Goal: Information Seeking & Learning: Learn about a topic

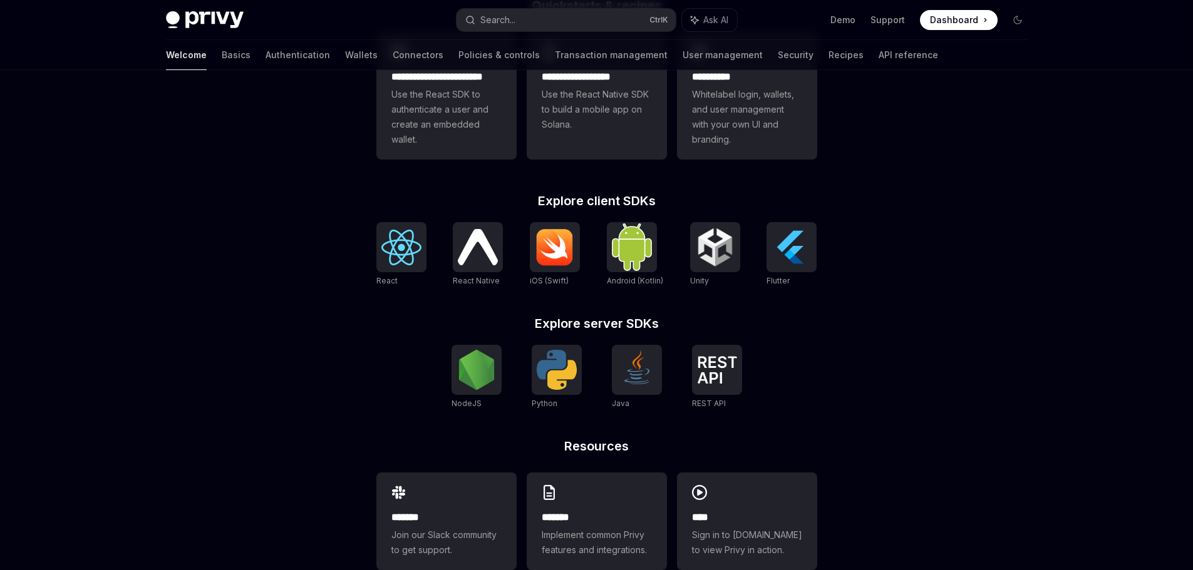
scroll to position [425, 0]
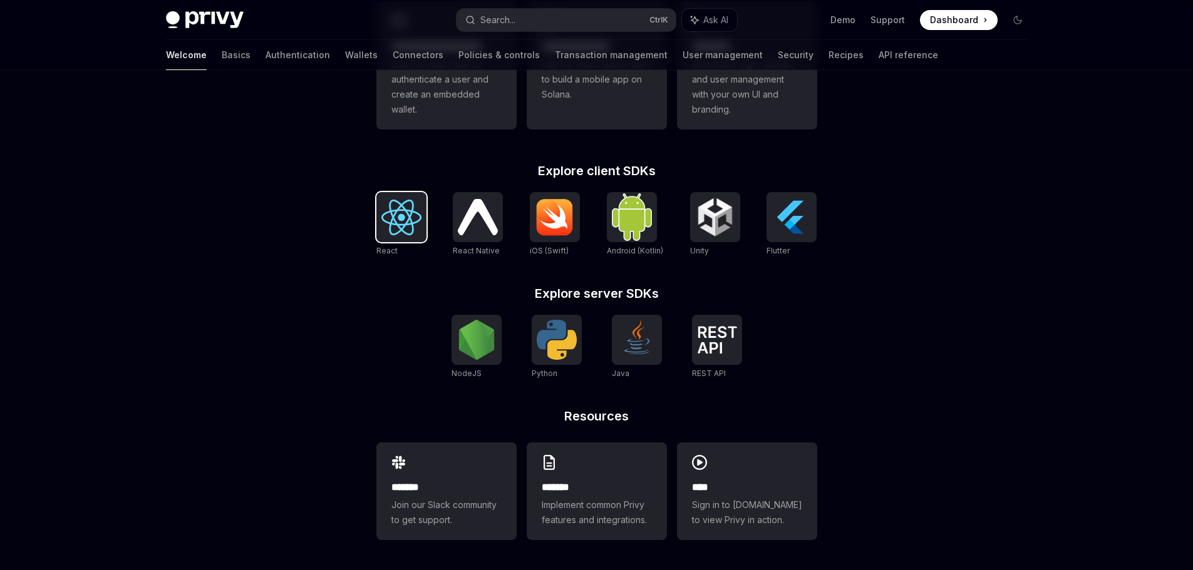
click at [395, 225] on img at bounding box center [401, 218] width 40 height 36
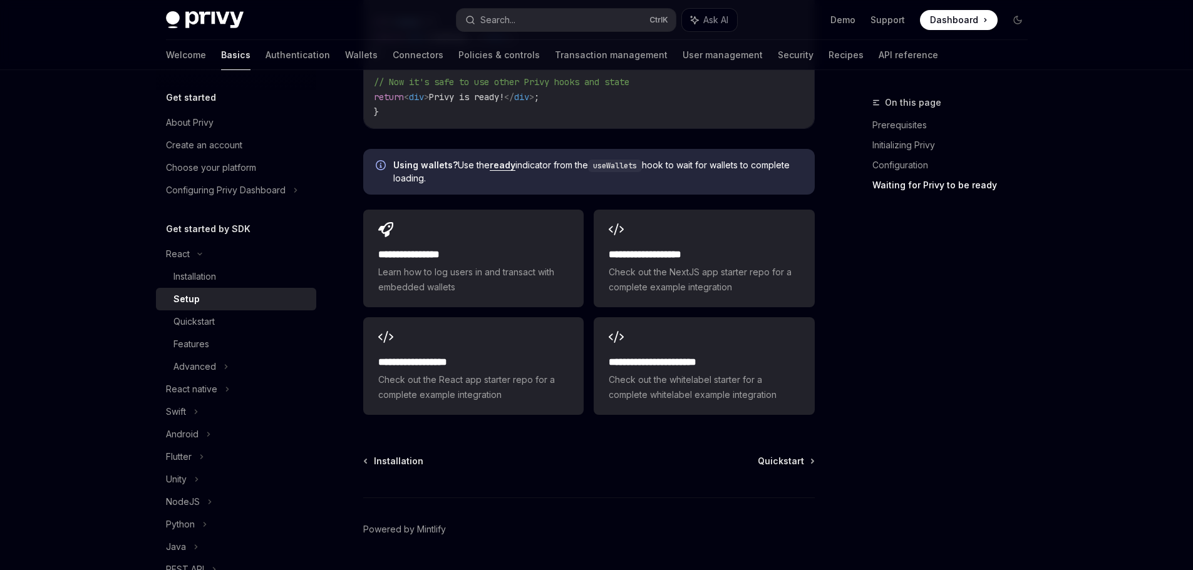
scroll to position [1580, 0]
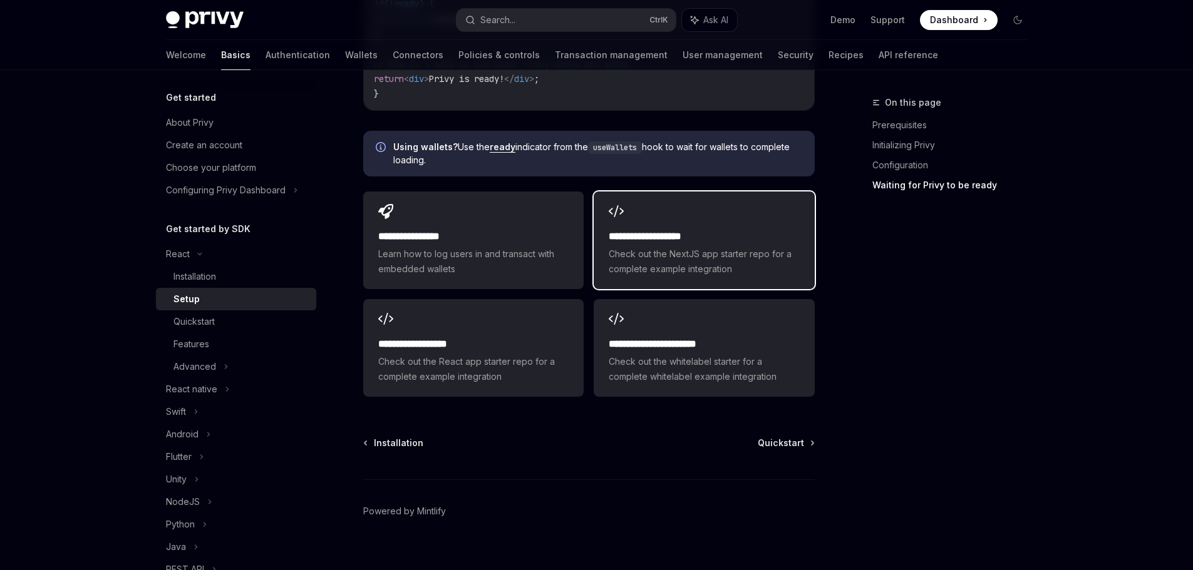
click at [661, 247] on span "Check out the NextJS app starter repo for a complete example integration" at bounding box center [704, 262] width 190 height 30
click at [787, 437] on span "Quickstart" at bounding box center [781, 443] width 46 height 13
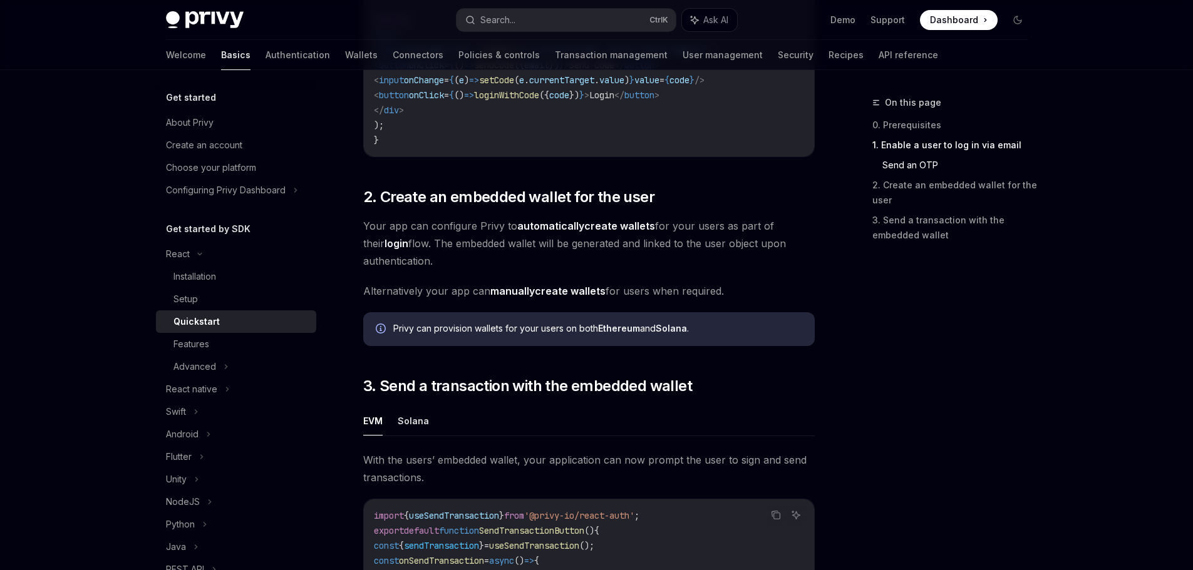
scroll to position [745, 0]
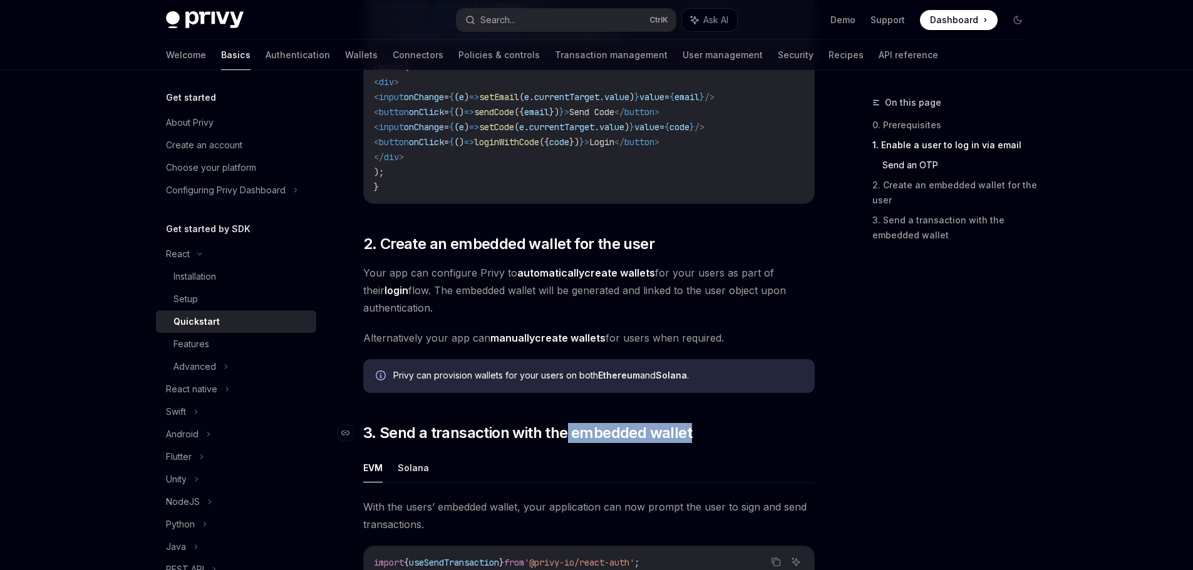
drag, startPoint x: 695, startPoint y: 442, endPoint x: 566, endPoint y: 442, distance: 129.0
click at [566, 442] on h2 "​ 3. Send a transaction with the embedded wallet" at bounding box center [589, 433] width 452 height 20
click at [558, 448] on div at bounding box center [558, 448] width 0 height 0
click at [750, 450] on div "​ 0. Prerequisites This guide assumes that you have completed the Setup guide. …" at bounding box center [589, 167] width 452 height 1428
click at [417, 472] on button "Solana" at bounding box center [413, 467] width 31 height 29
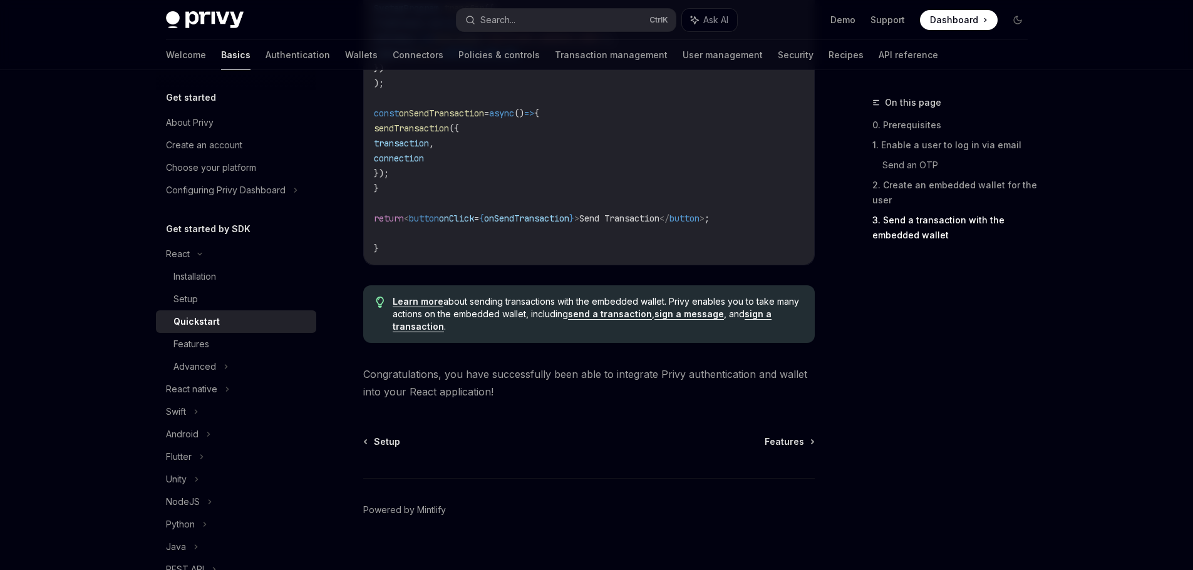
scroll to position [1462, 0]
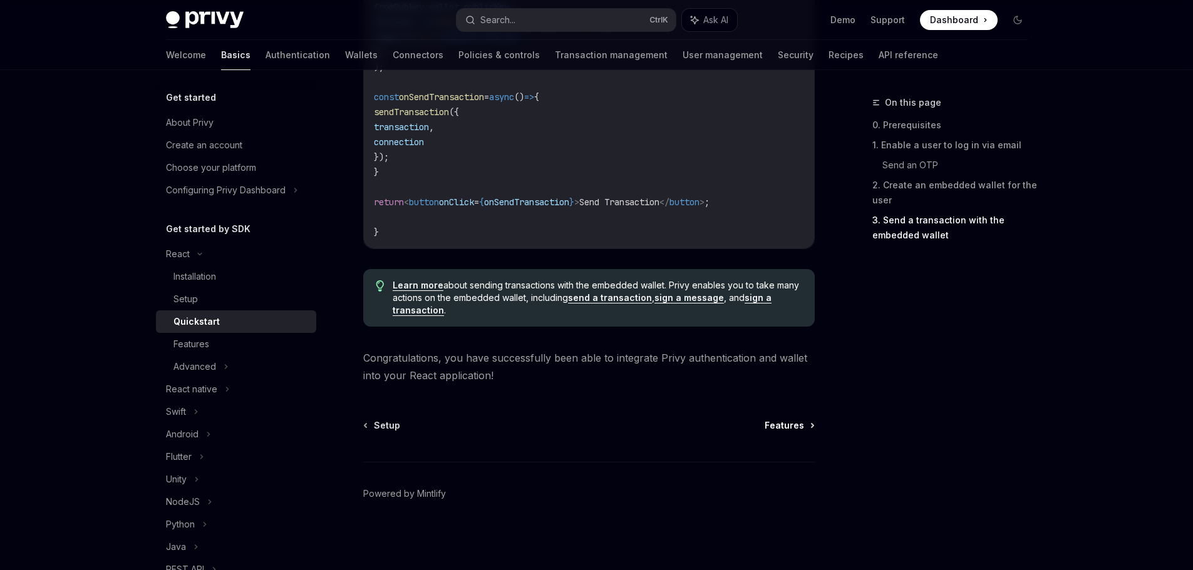
click at [788, 428] on span "Features" at bounding box center [784, 426] width 39 height 13
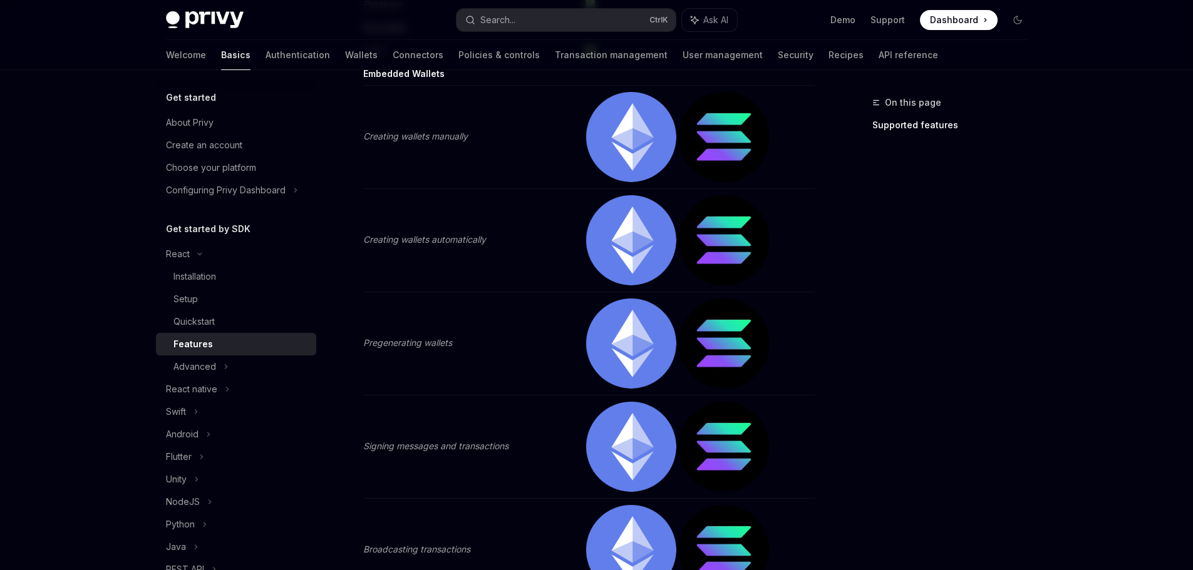
scroll to position [501, 0]
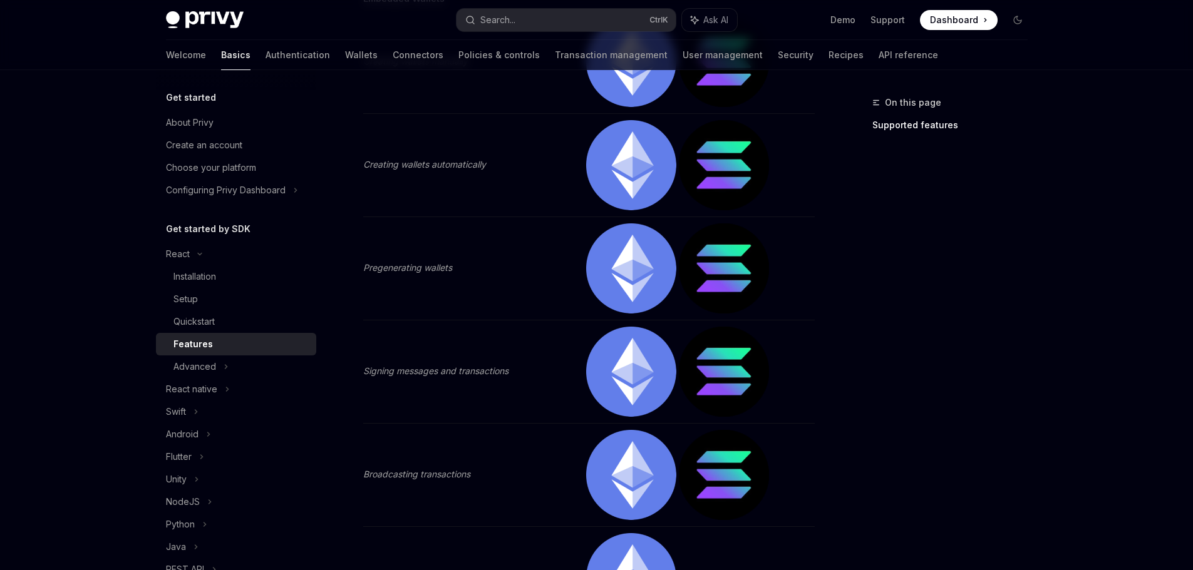
click at [623, 366] on img at bounding box center [631, 372] width 90 height 90
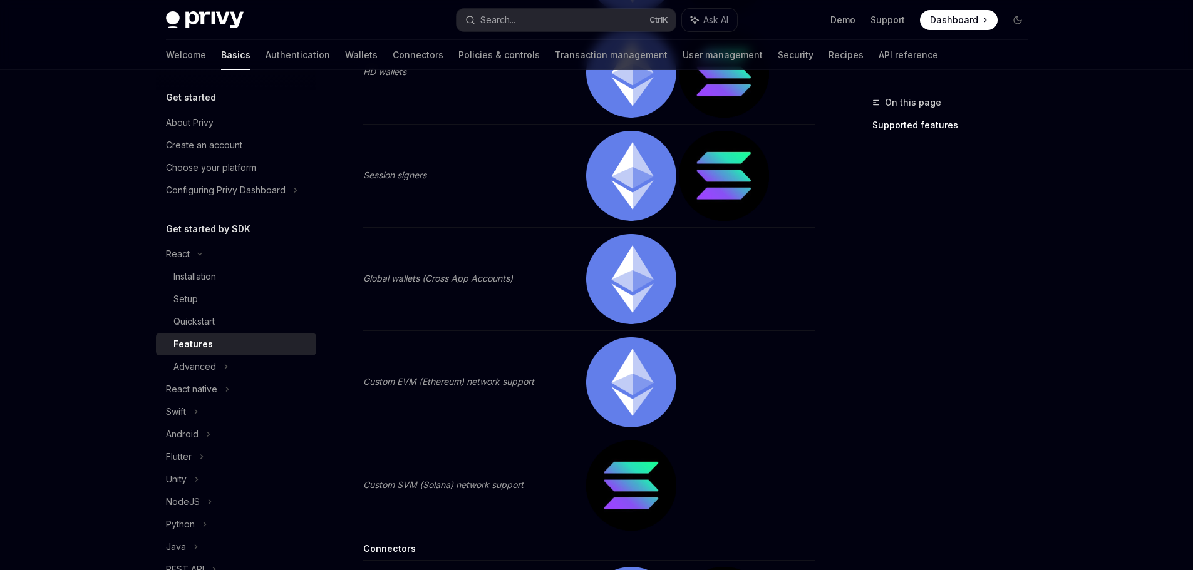
scroll to position [1628, 0]
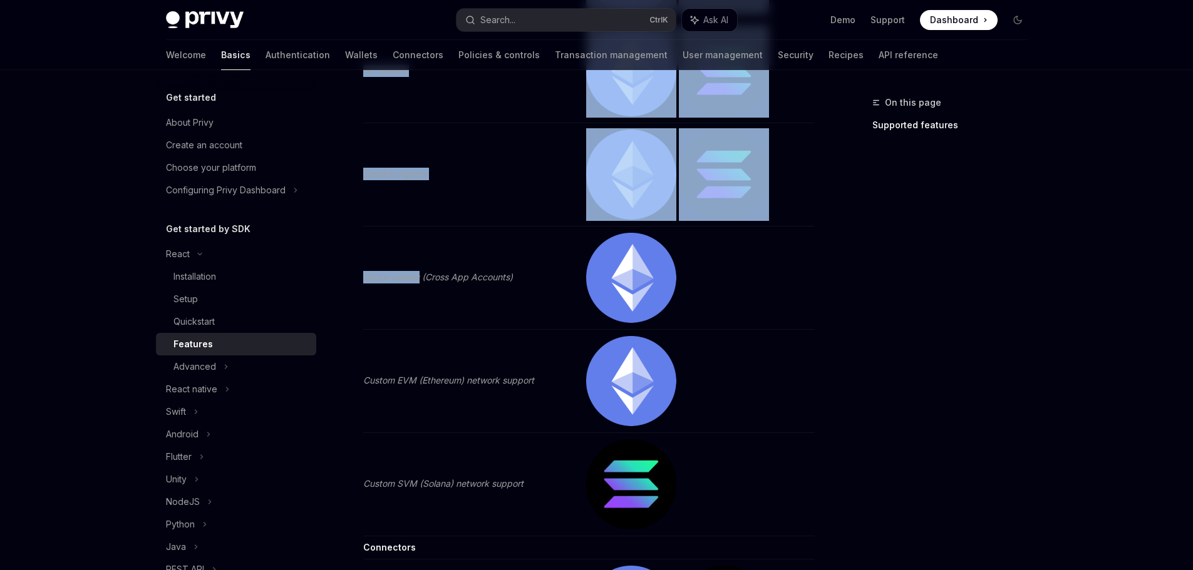
drag, startPoint x: 359, startPoint y: 277, endPoint x: 420, endPoint y: 280, distance: 60.8
click at [420, 280] on div "React Features OpenAI Open in ChatGPT Learn about the features supported by the…" at bounding box center [471, 31] width 691 height 3129
click at [414, 312] on td "Global wallets (Cross App Accounts)" at bounding box center [471, 278] width 217 height 103
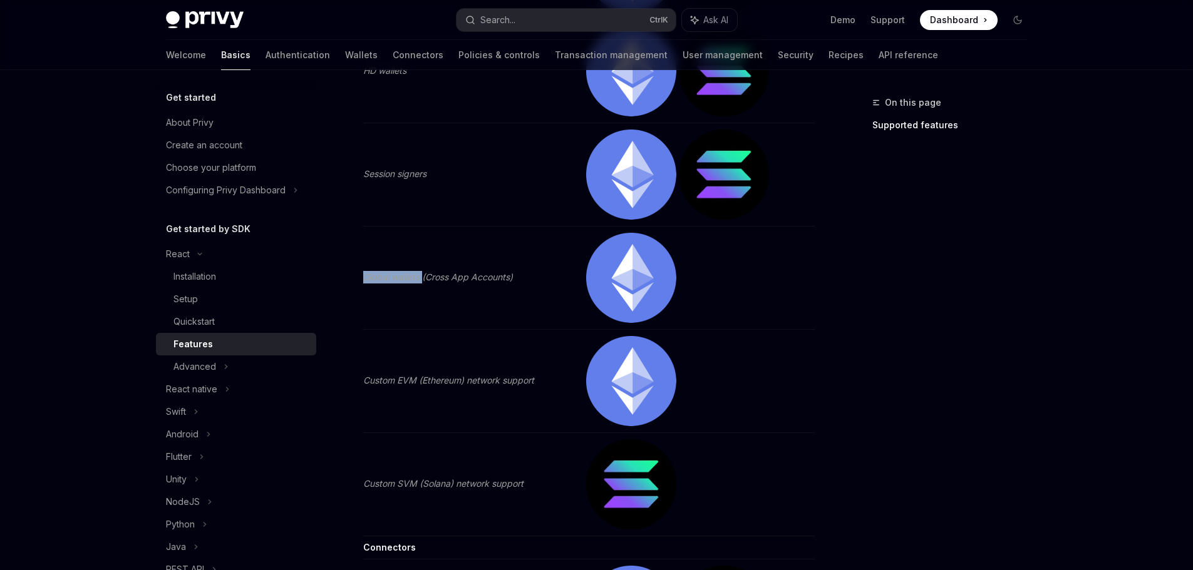
drag, startPoint x: 422, startPoint y: 279, endPoint x: 363, endPoint y: 283, distance: 59.7
click at [363, 283] on td "Global wallets (Cross App Accounts)" at bounding box center [471, 278] width 217 height 103
click at [354, 283] on div at bounding box center [354, 283] width 0 height 0
click at [822, 284] on div "On this page Supported features React Features OpenAI Open in ChatGPT Learn abo…" at bounding box center [597, 19] width 882 height 3154
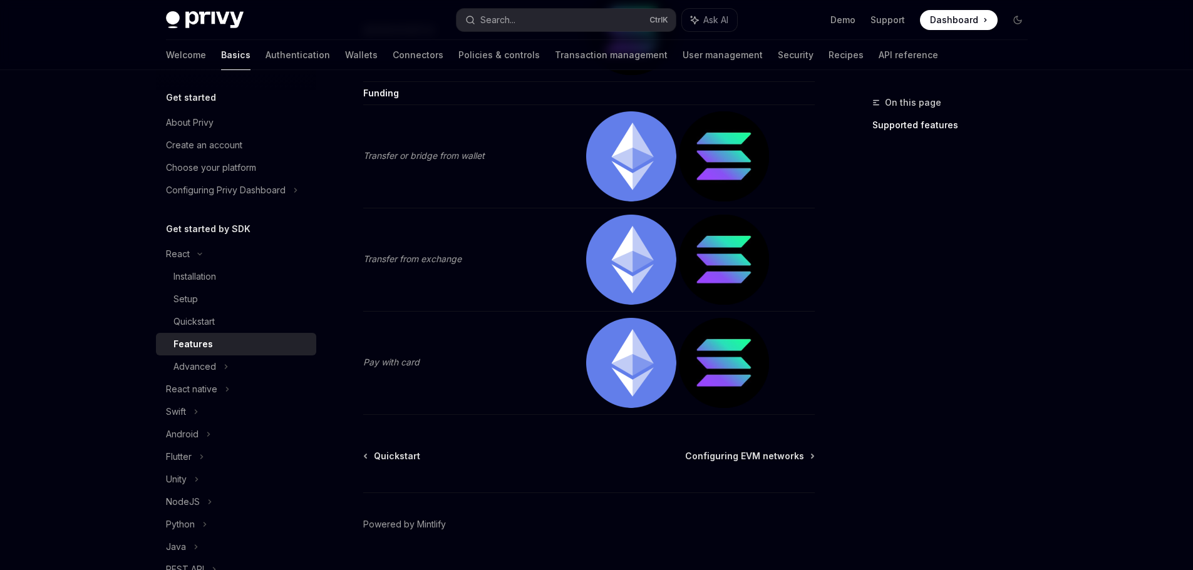
scroll to position [2653, 0]
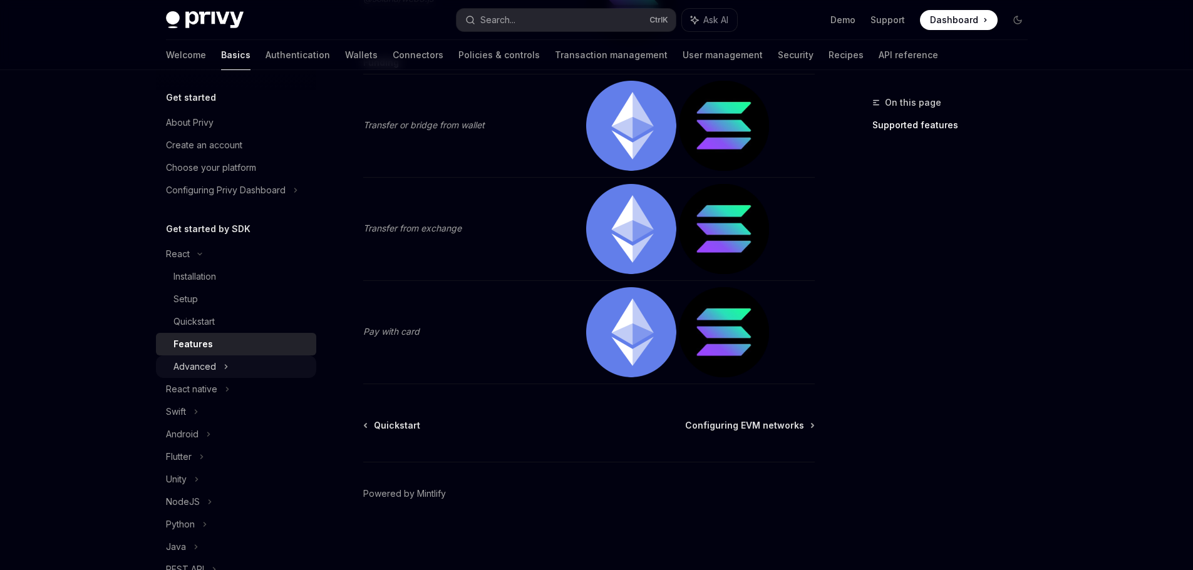
click at [210, 369] on div "Advanced" at bounding box center [194, 366] width 43 height 15
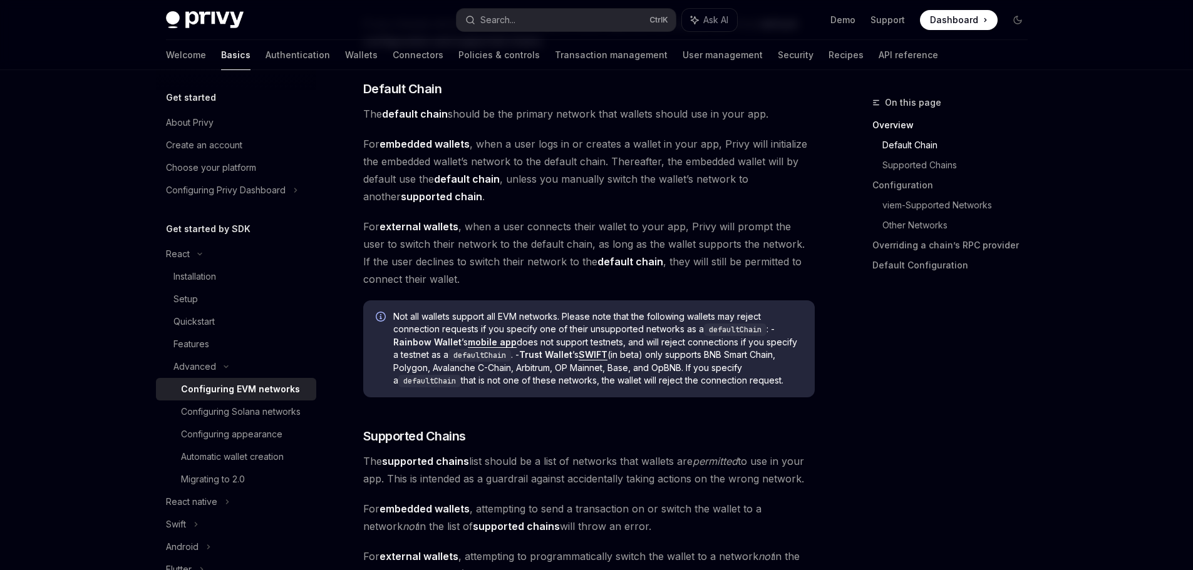
scroll to position [626, 0]
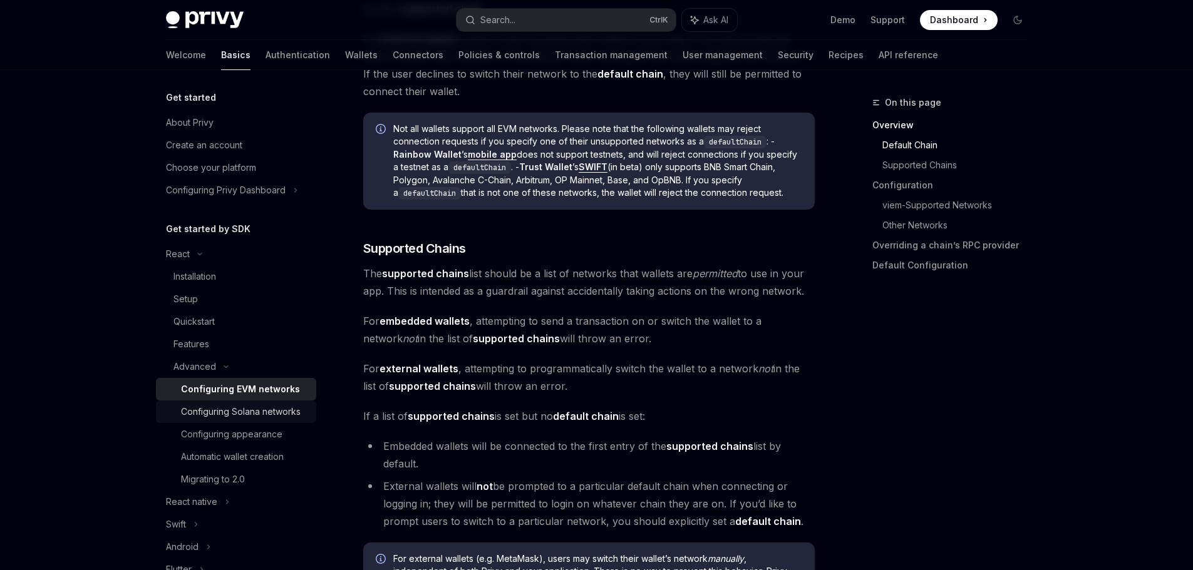
click at [213, 413] on div "Configuring Solana networks" at bounding box center [241, 412] width 120 height 15
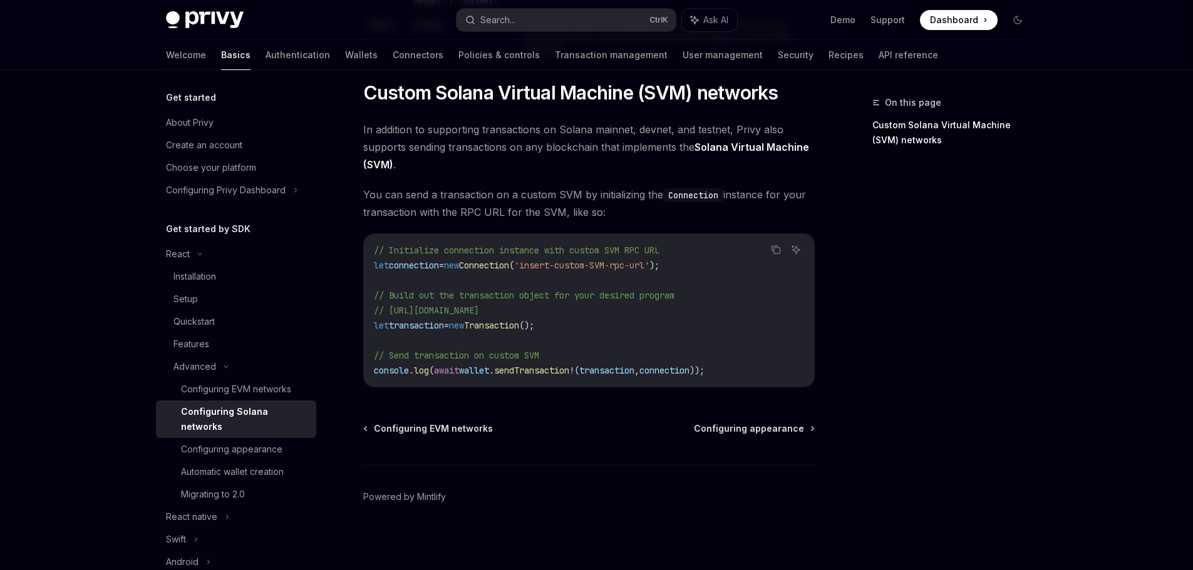
scroll to position [510, 0]
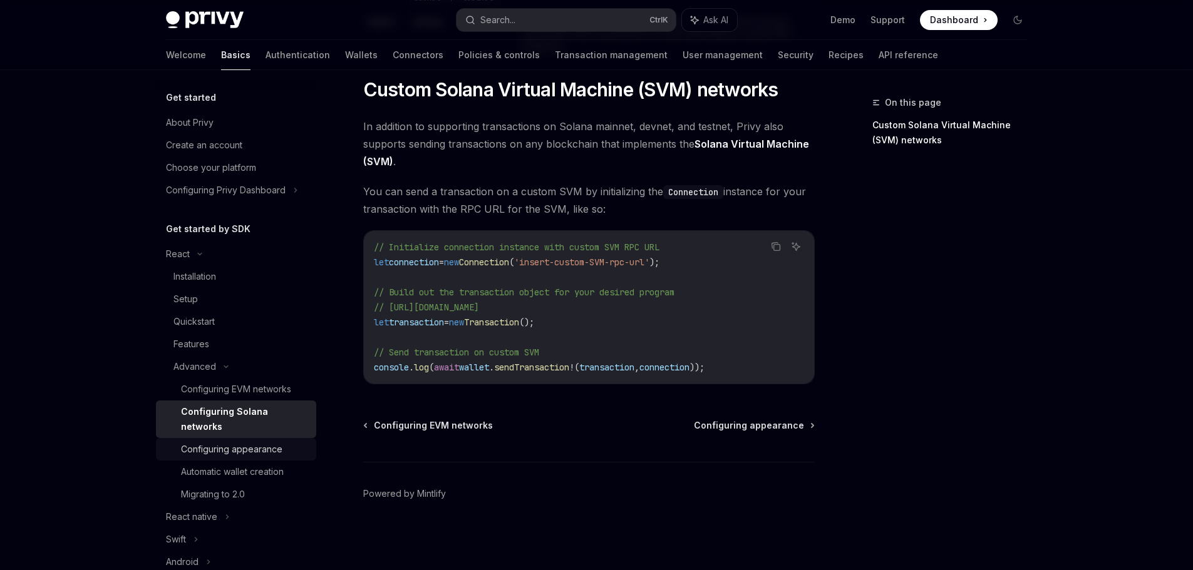
click at [197, 455] on div "Configuring appearance" at bounding box center [231, 449] width 101 height 15
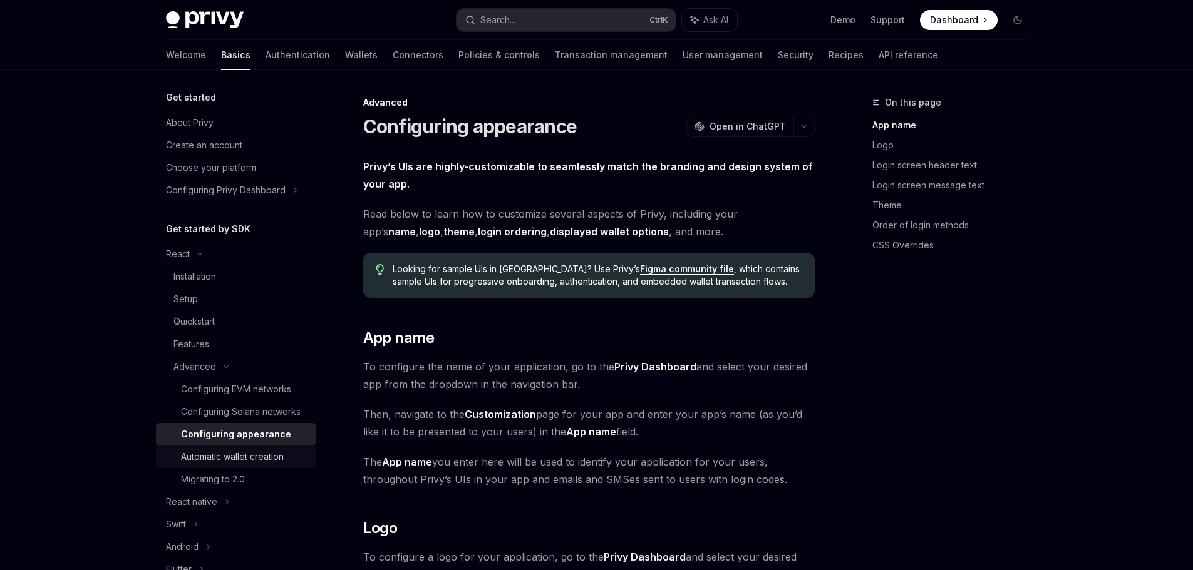
click at [247, 465] on div "Automatic wallet creation" at bounding box center [232, 457] width 103 height 15
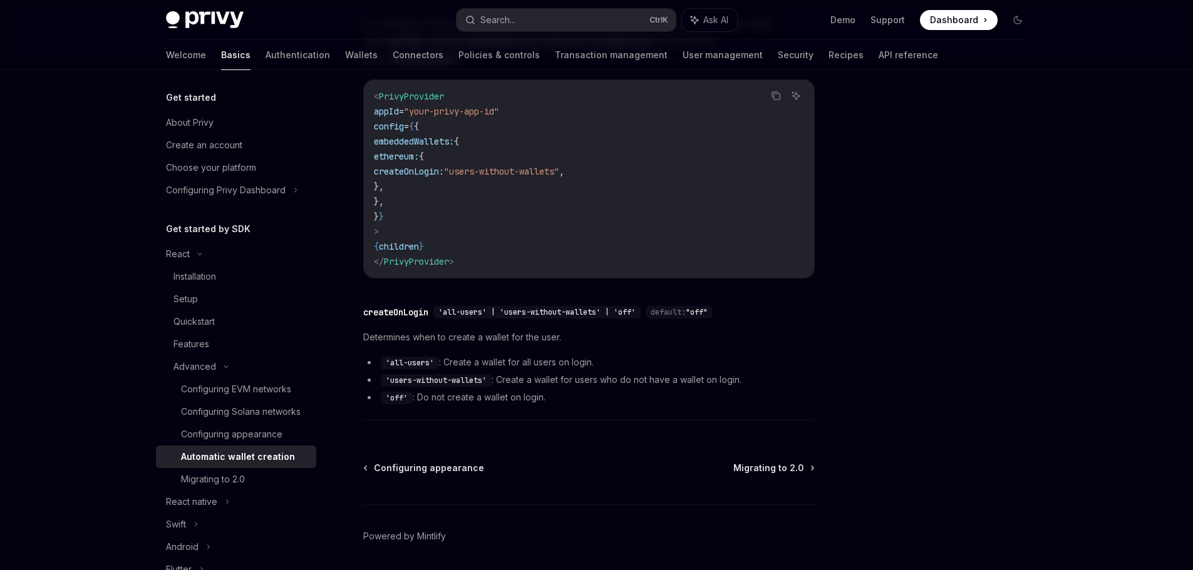
scroll to position [376, 0]
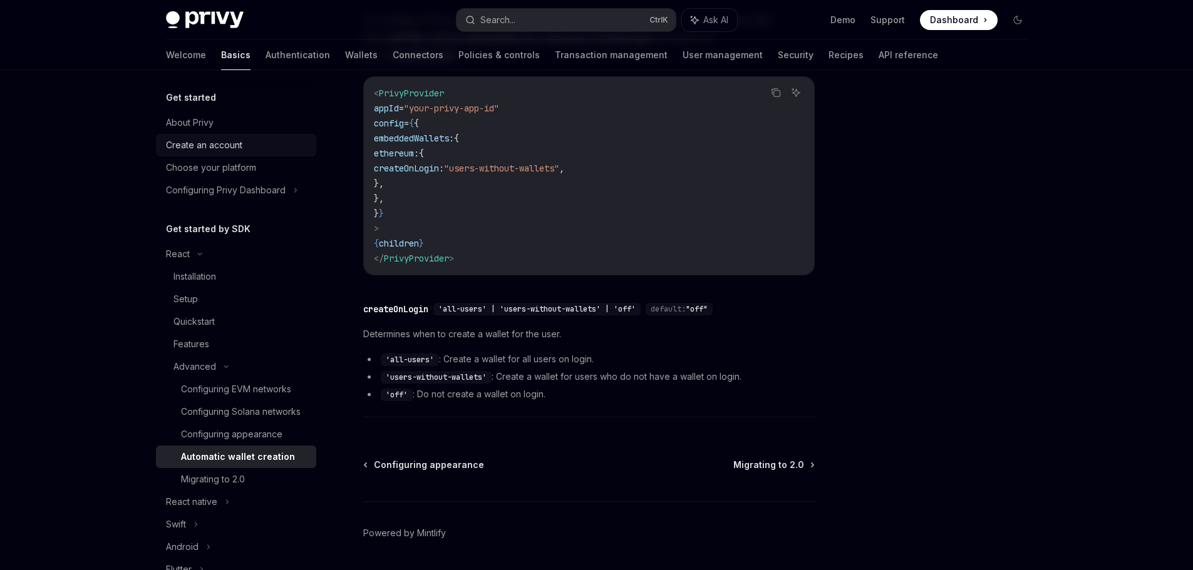
click at [199, 142] on div "Create an account" at bounding box center [204, 145] width 76 height 15
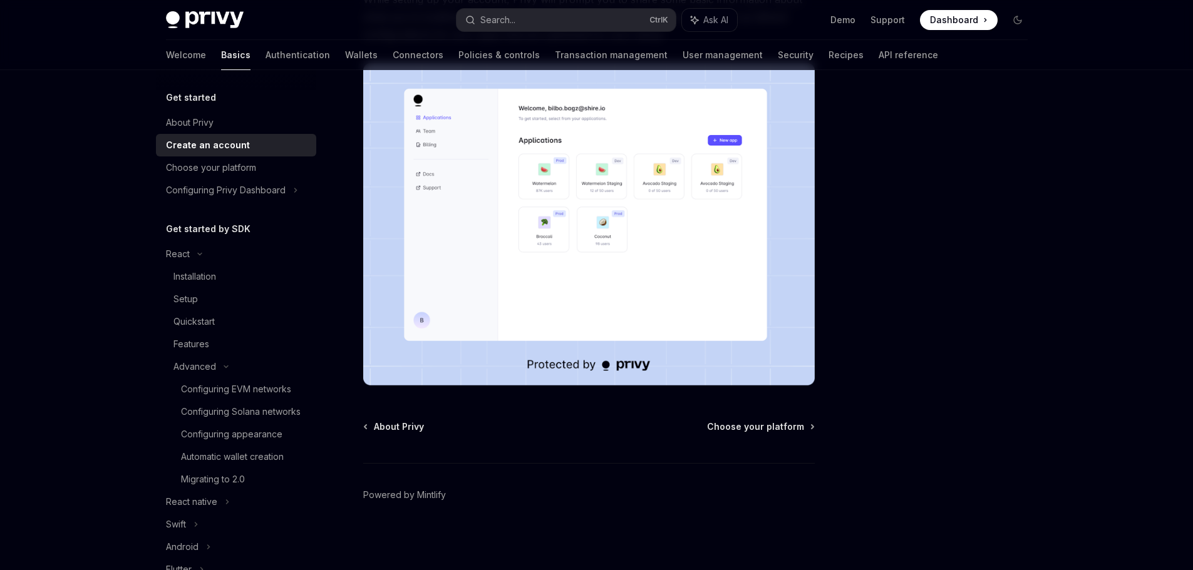
scroll to position [216, 0]
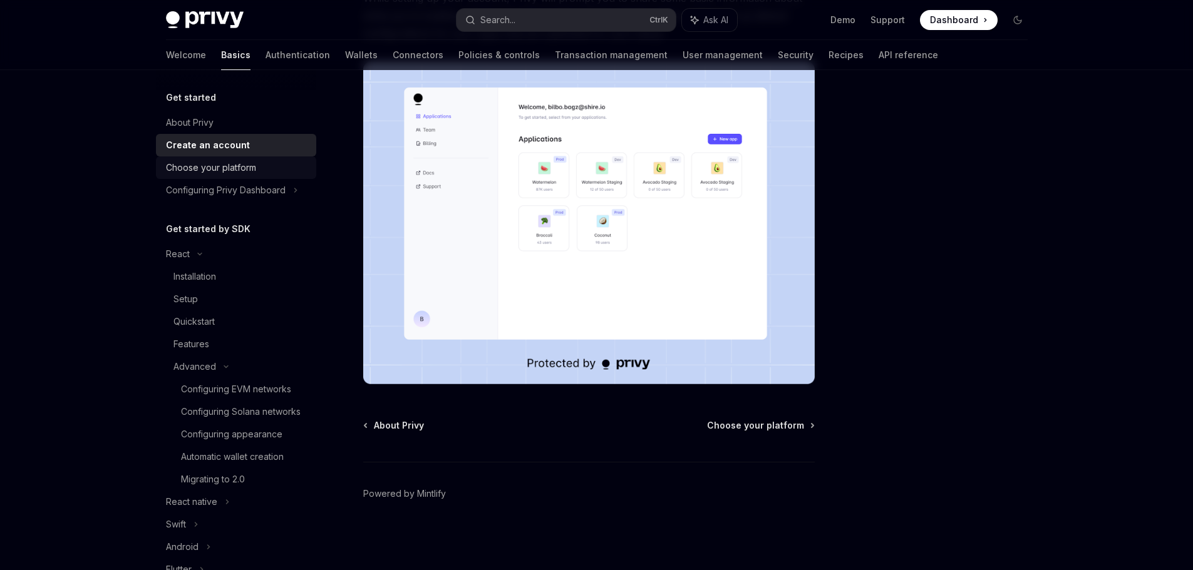
click at [199, 167] on div "Choose your platform" at bounding box center [211, 167] width 90 height 15
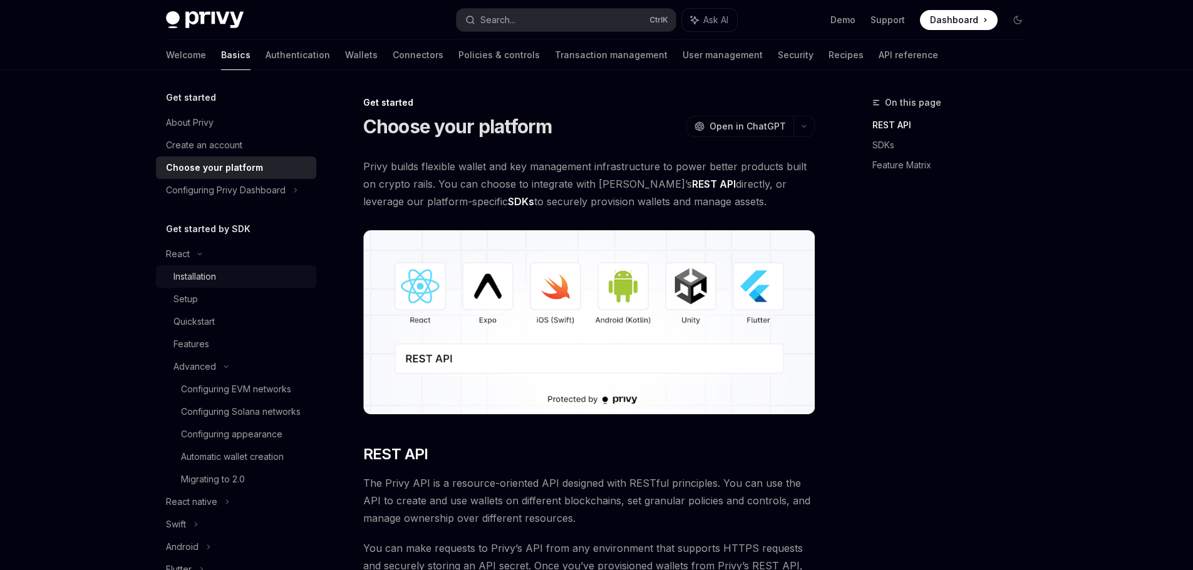
click at [197, 274] on div "Installation" at bounding box center [194, 276] width 43 height 15
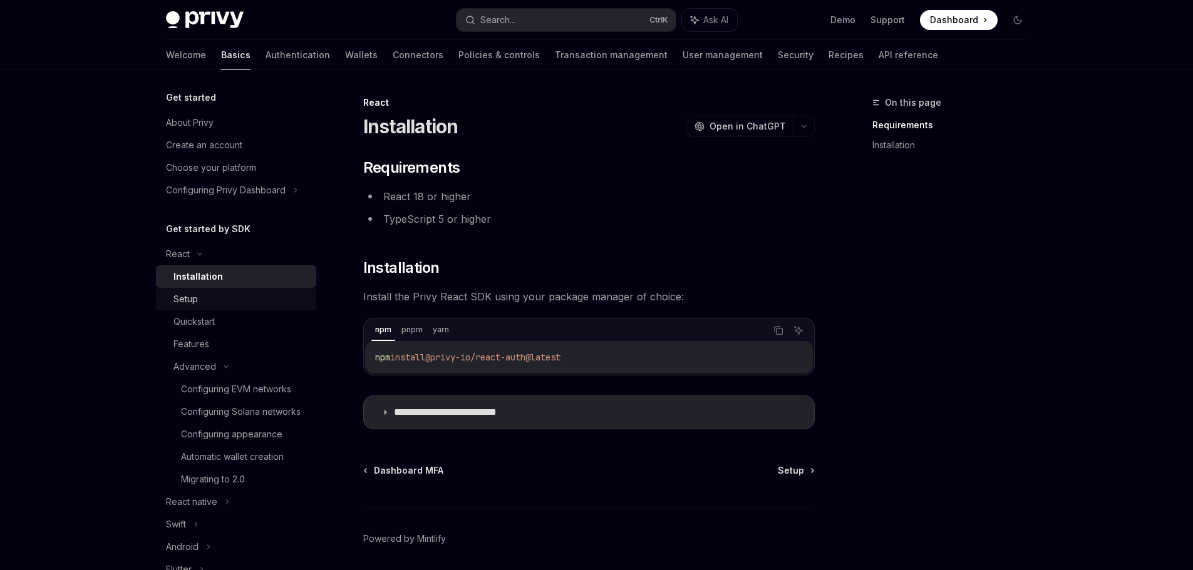
click at [192, 297] on div "Setup" at bounding box center [185, 299] width 24 height 15
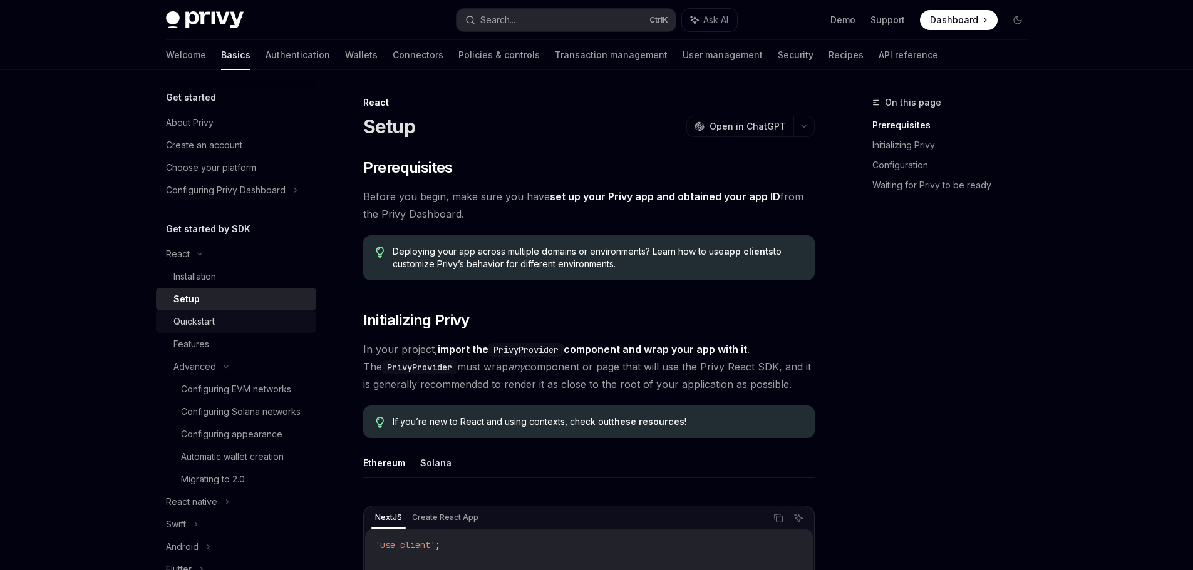
click at [201, 321] on div "Quickstart" at bounding box center [193, 321] width 41 height 15
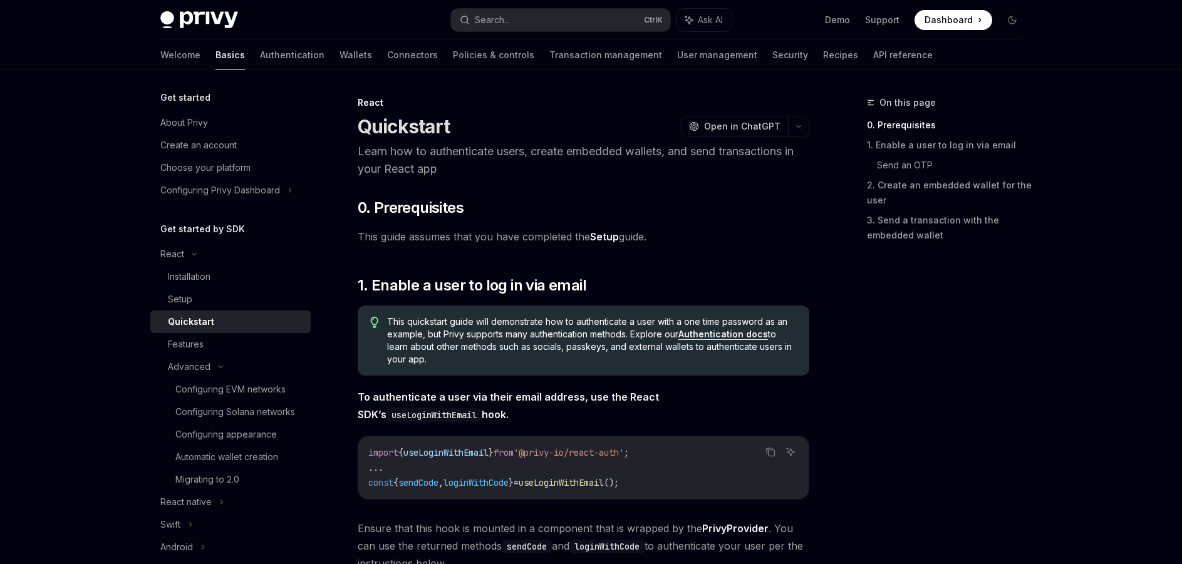
type textarea "*"
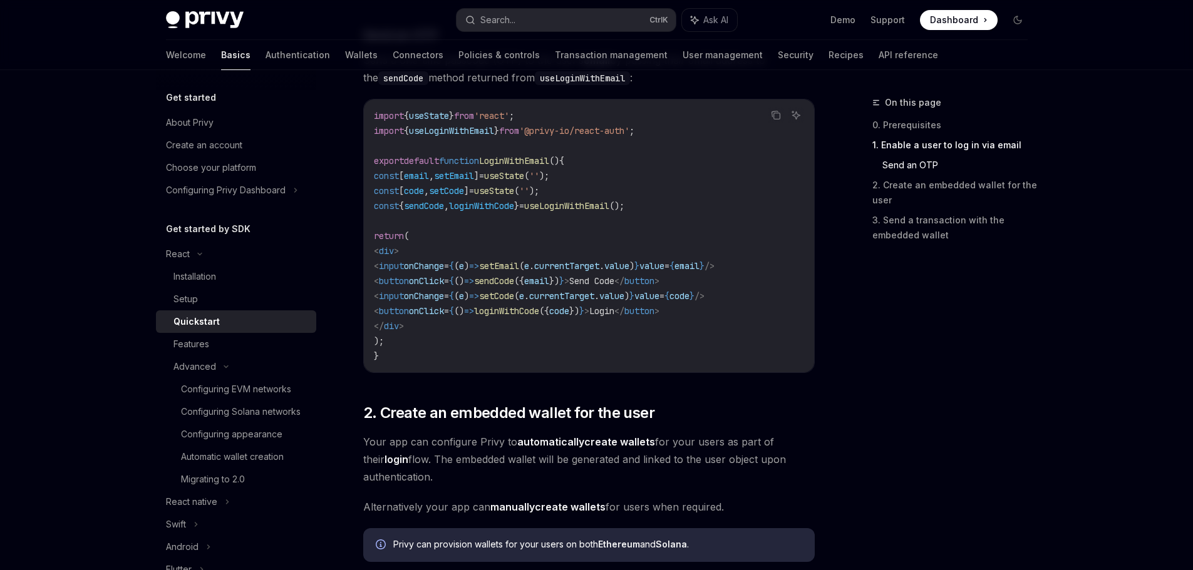
scroll to position [626, 0]
